Goal: Find specific page/section: Find specific page/section

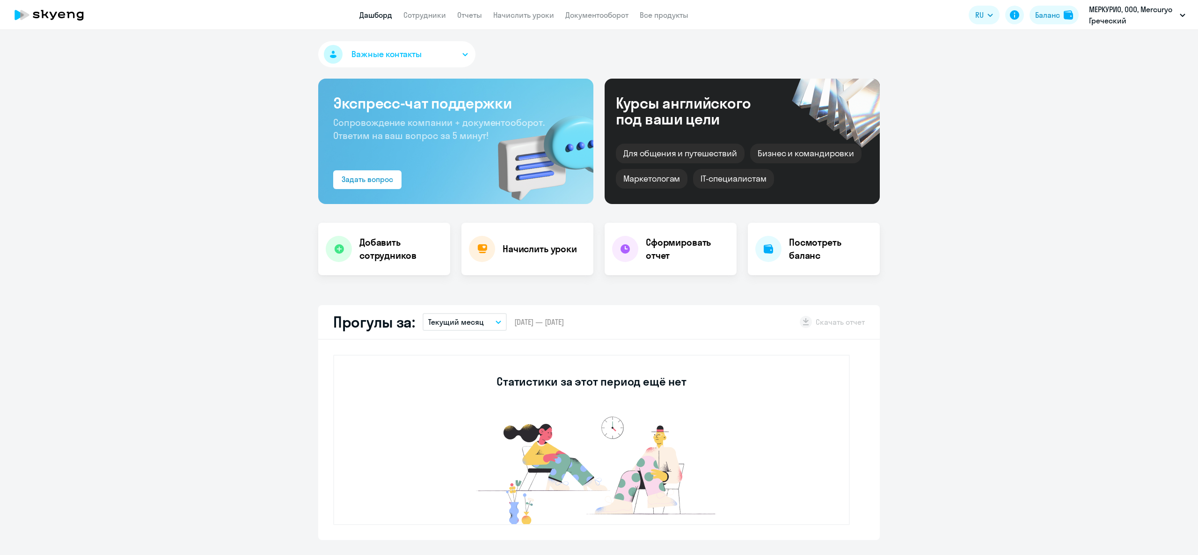
click at [433, 13] on link "Сотрудники" at bounding box center [424, 14] width 43 height 9
select select "30"
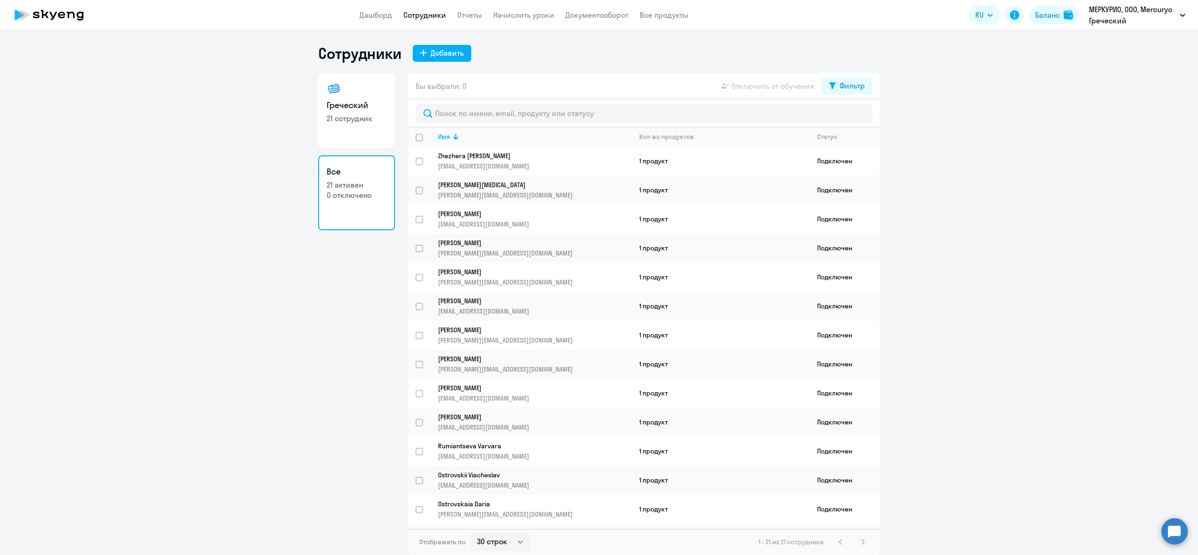
click at [367, 114] on p "21 сотрудник" at bounding box center [357, 118] width 60 height 10
select select "30"
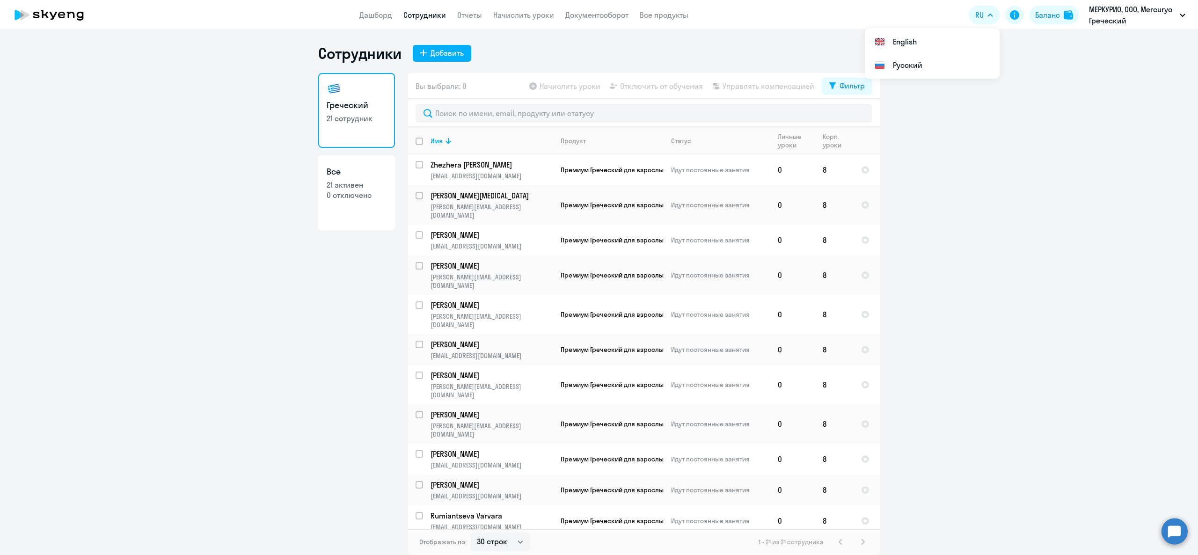
select select "30"
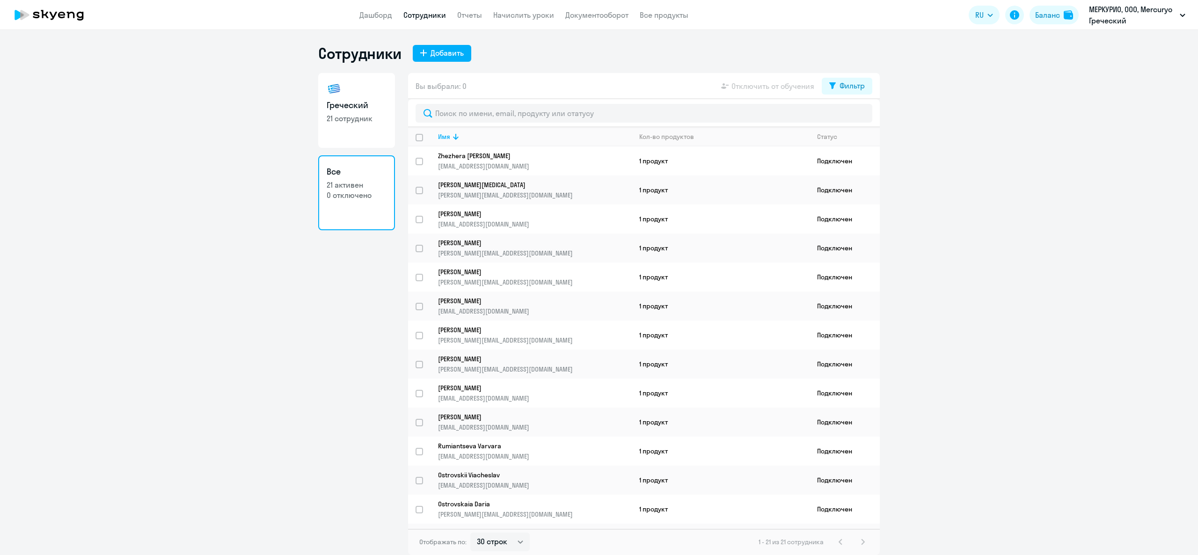
select select "30"
click at [349, 104] on h3 "Греческий" at bounding box center [357, 105] width 60 height 12
select select "30"
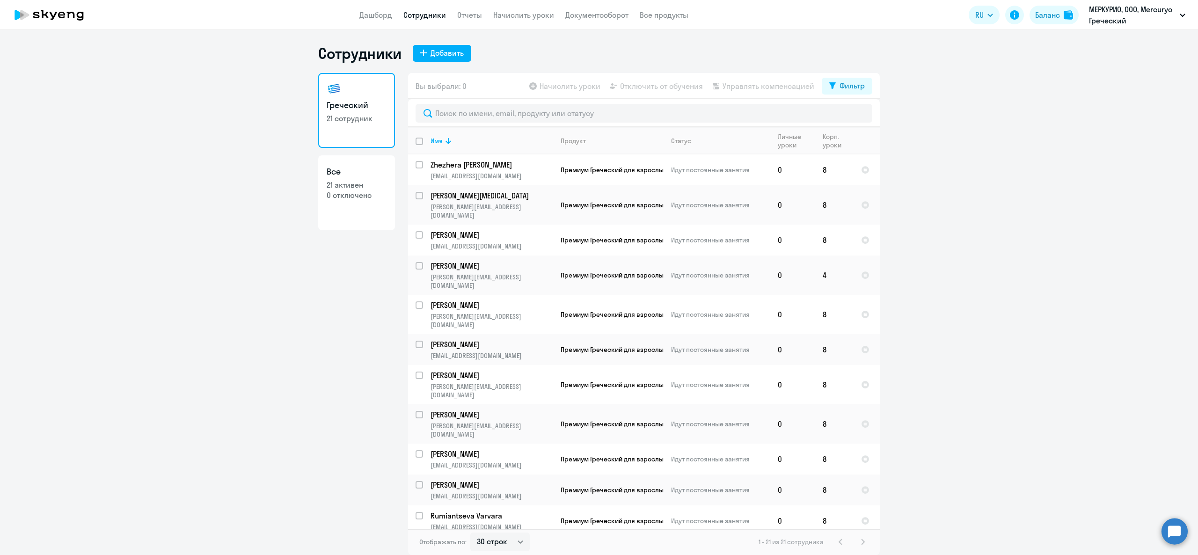
click at [861, 546] on div "1 - 21 из 21 сотрудника" at bounding box center [814, 541] width 110 height 11
